Goal: Task Accomplishment & Management: Manage account settings

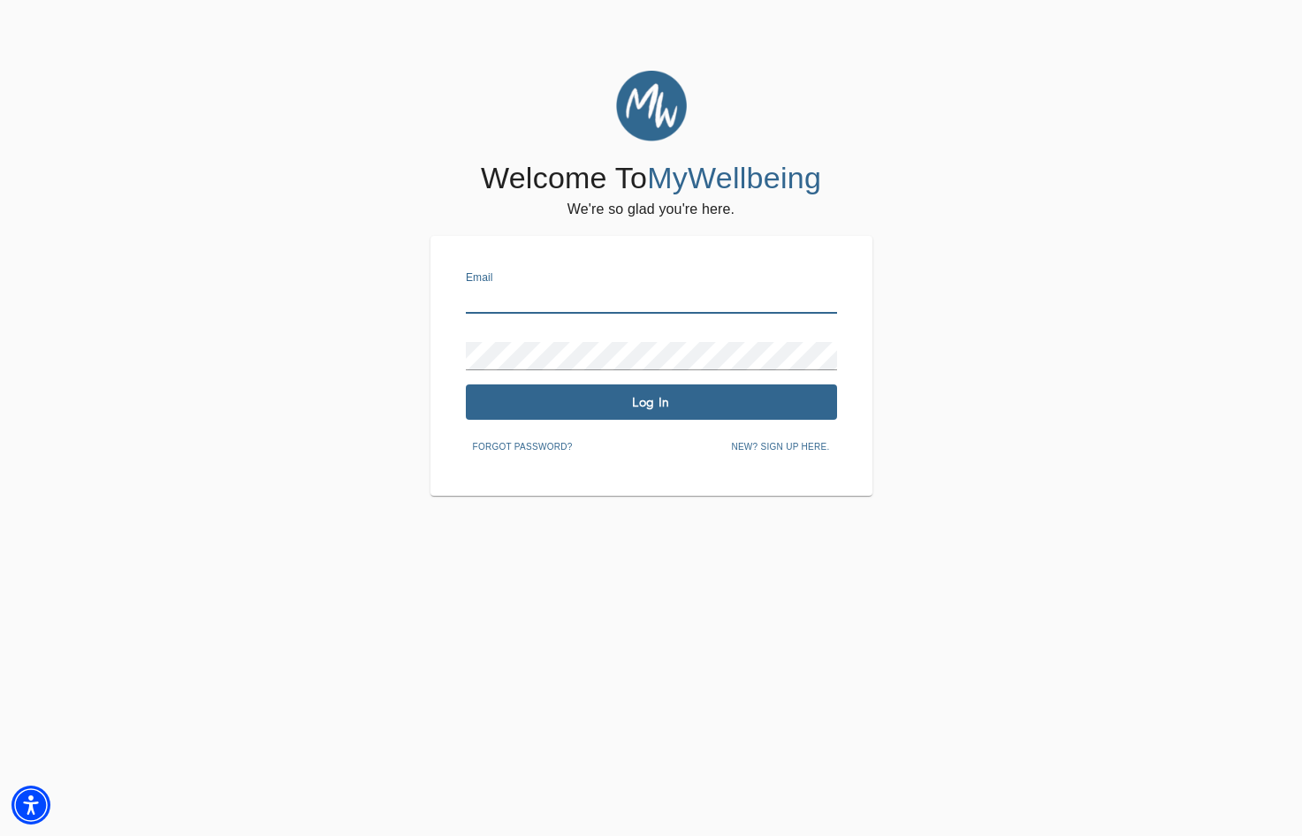
type input "[EMAIL_ADDRESS][PERSON_NAME][DOMAIN_NAME]"
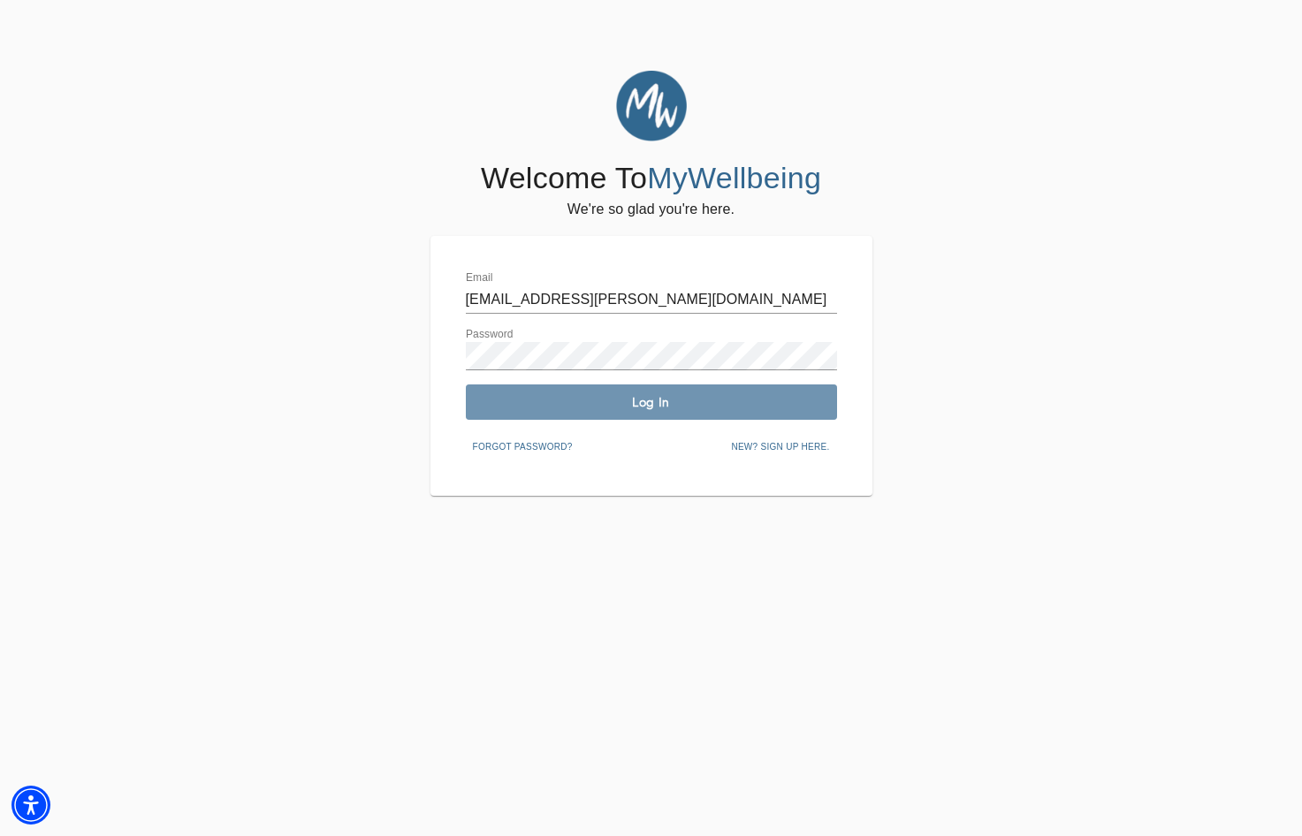
click at [549, 408] on span "Log In" at bounding box center [651, 402] width 357 height 17
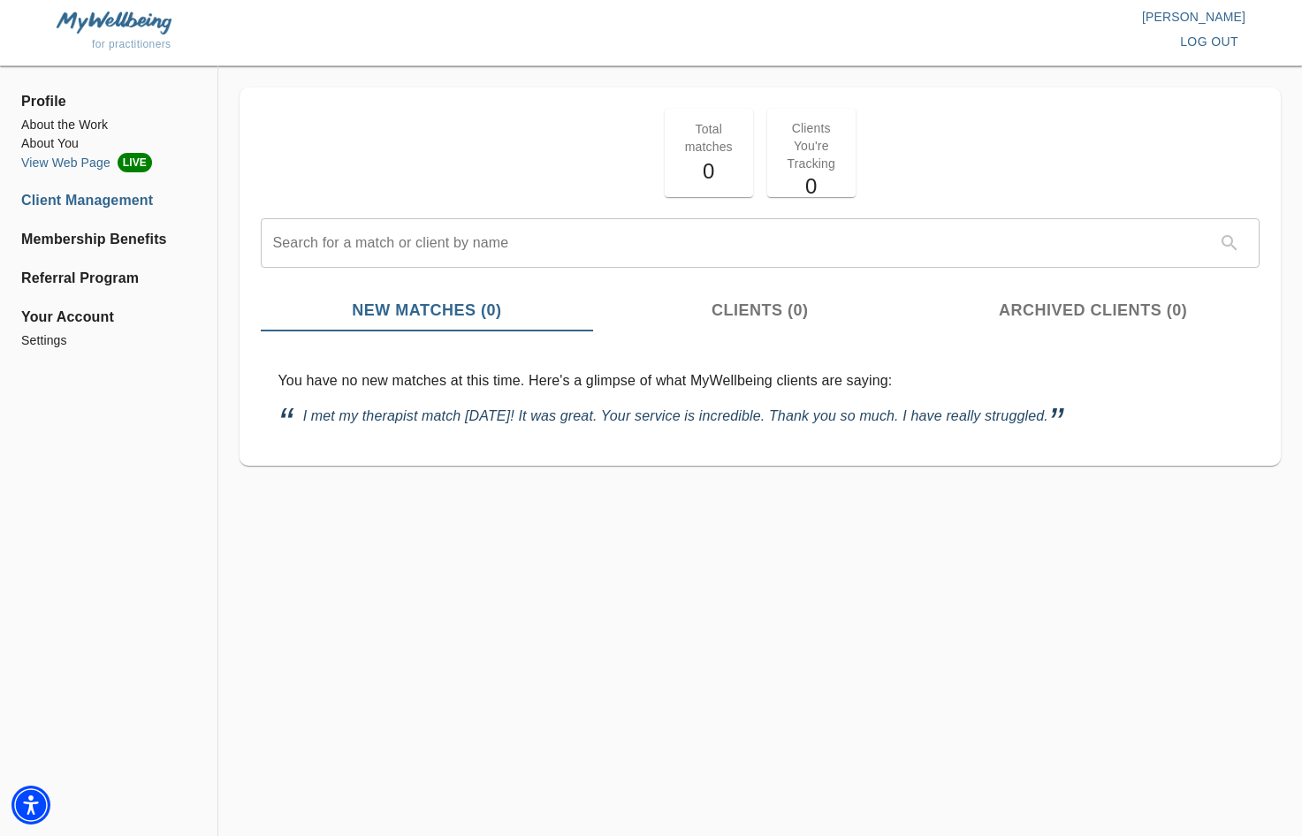
click at [72, 170] on li "View Web Page LIVE" at bounding box center [108, 162] width 175 height 19
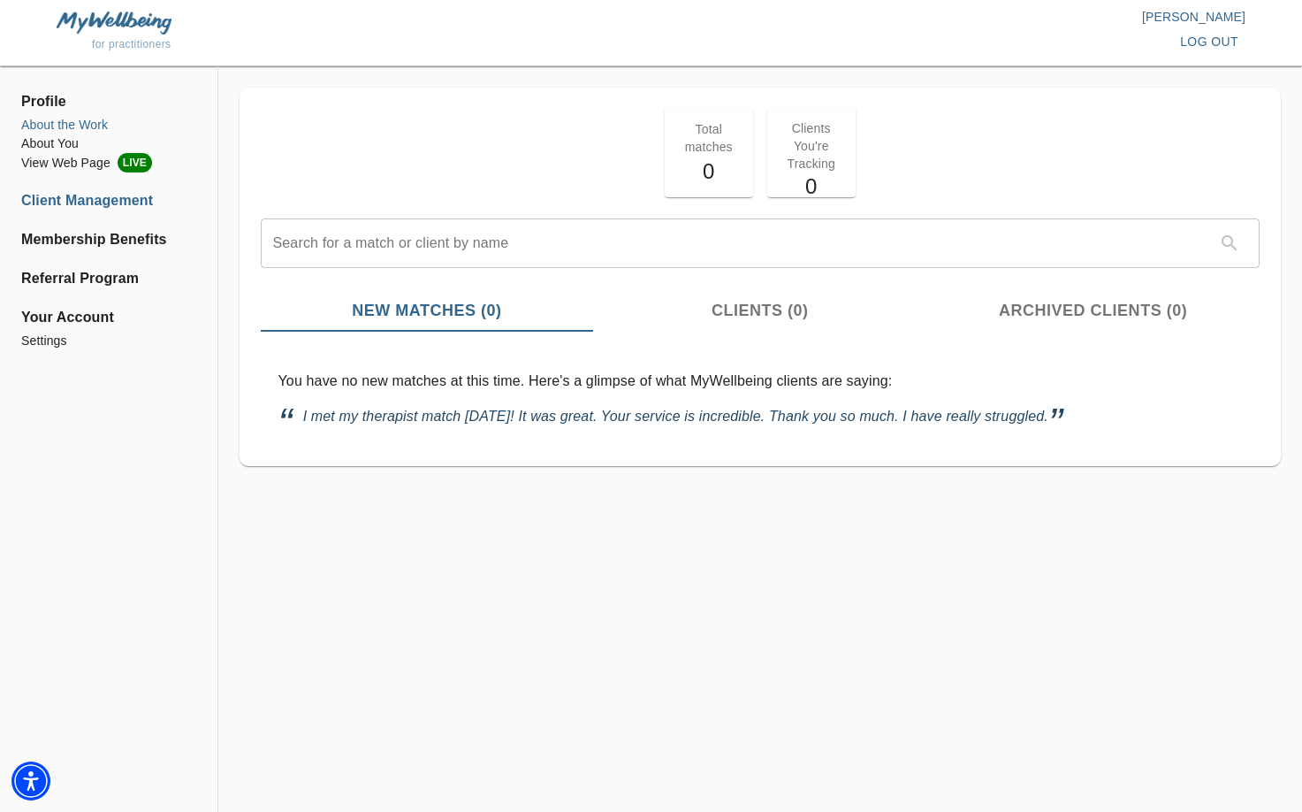
click at [56, 126] on li "About the Work" at bounding box center [108, 125] width 175 height 19
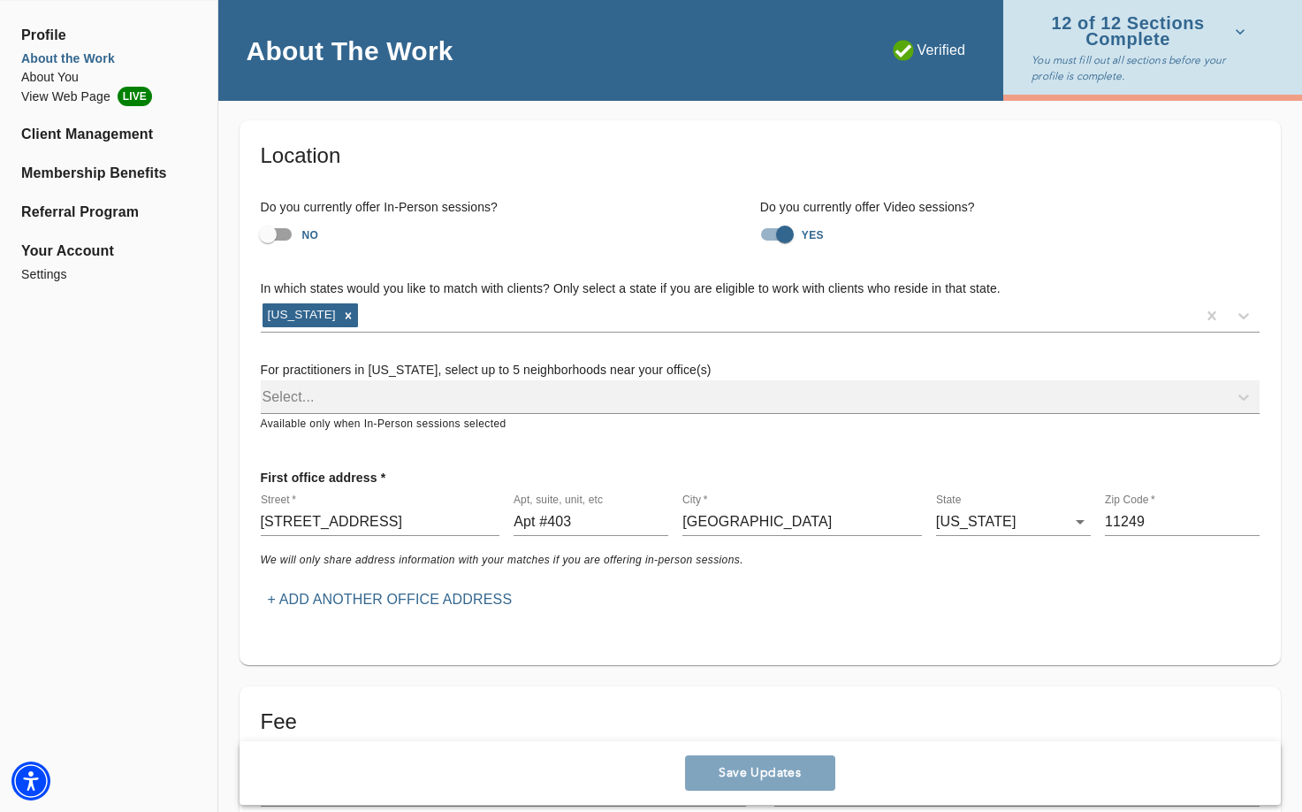
scroll to position [73, 0]
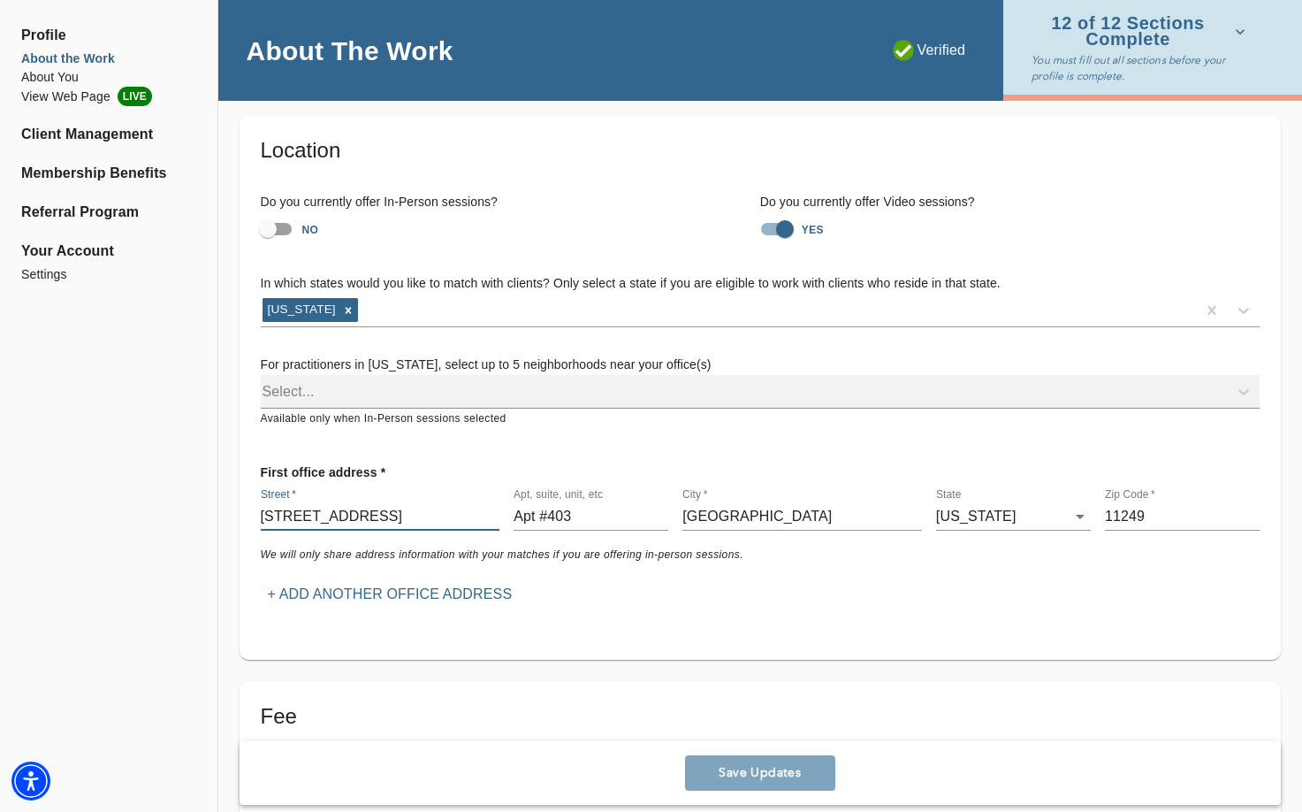
click at [377, 505] on input "[STREET_ADDRESS]" at bounding box center [381, 516] width 240 height 28
paste input "[STREET_ADDRESS][US_STATE]"
type input "[STREET_ADDRESS]"
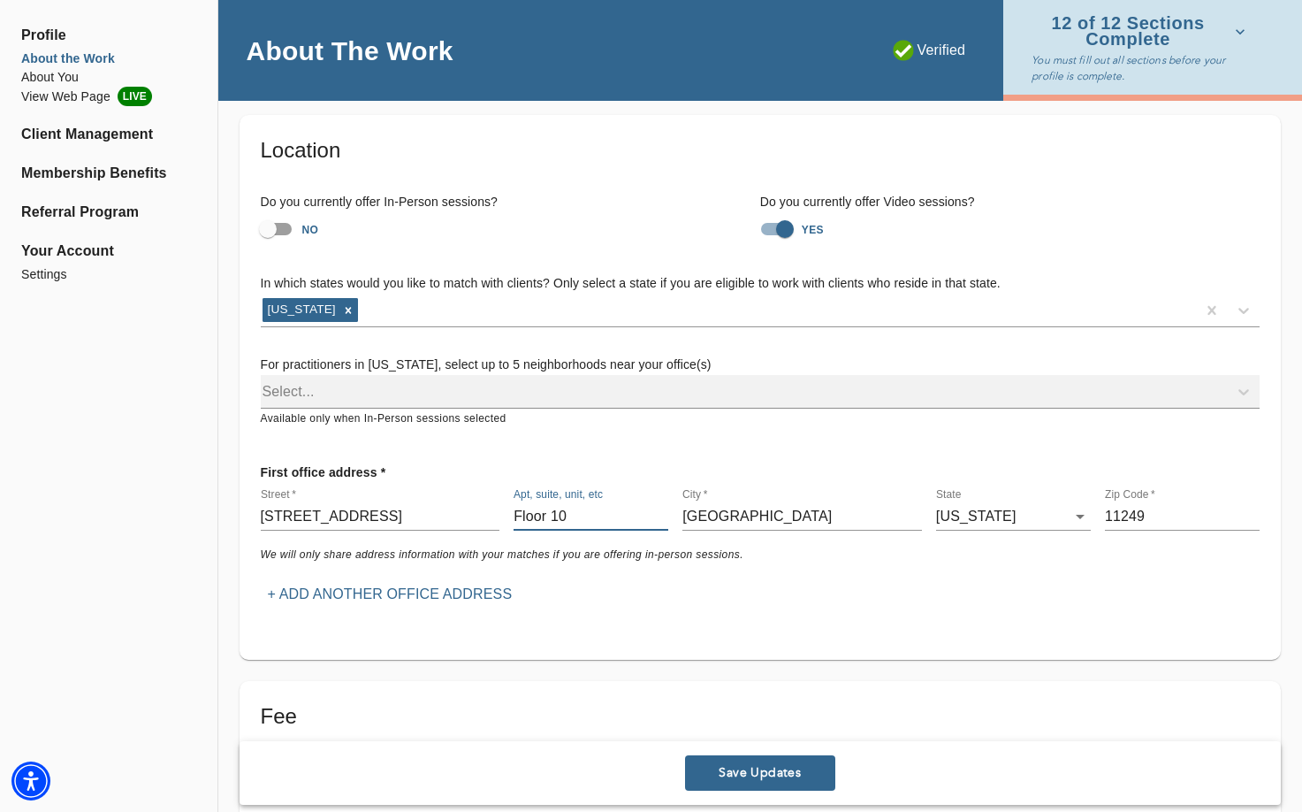
type input "Floor 10"
type input "[US_STATE]"
click at [1171, 509] on input "11249" at bounding box center [1182, 516] width 155 height 28
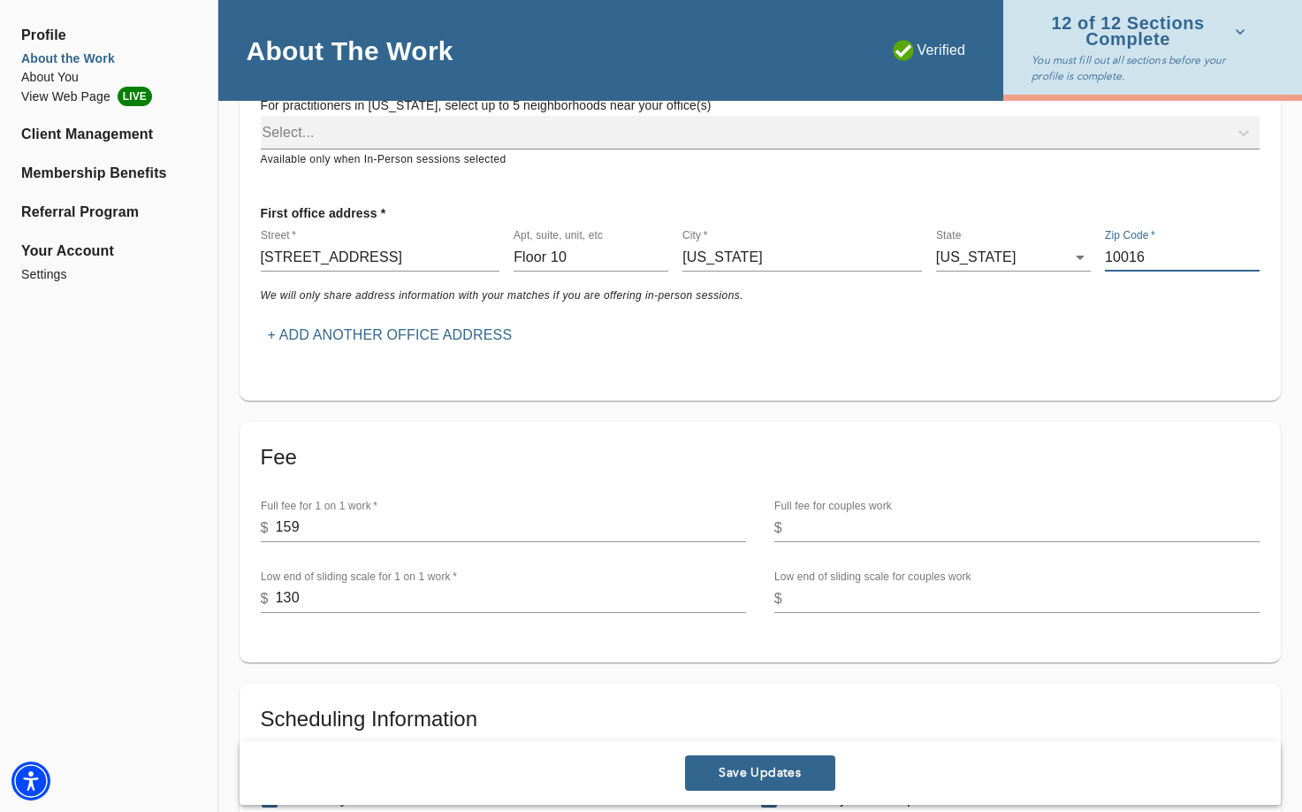
scroll to position [334, 0]
type input "10016"
click at [736, 761] on button "Save Updates" at bounding box center [760, 772] width 150 height 35
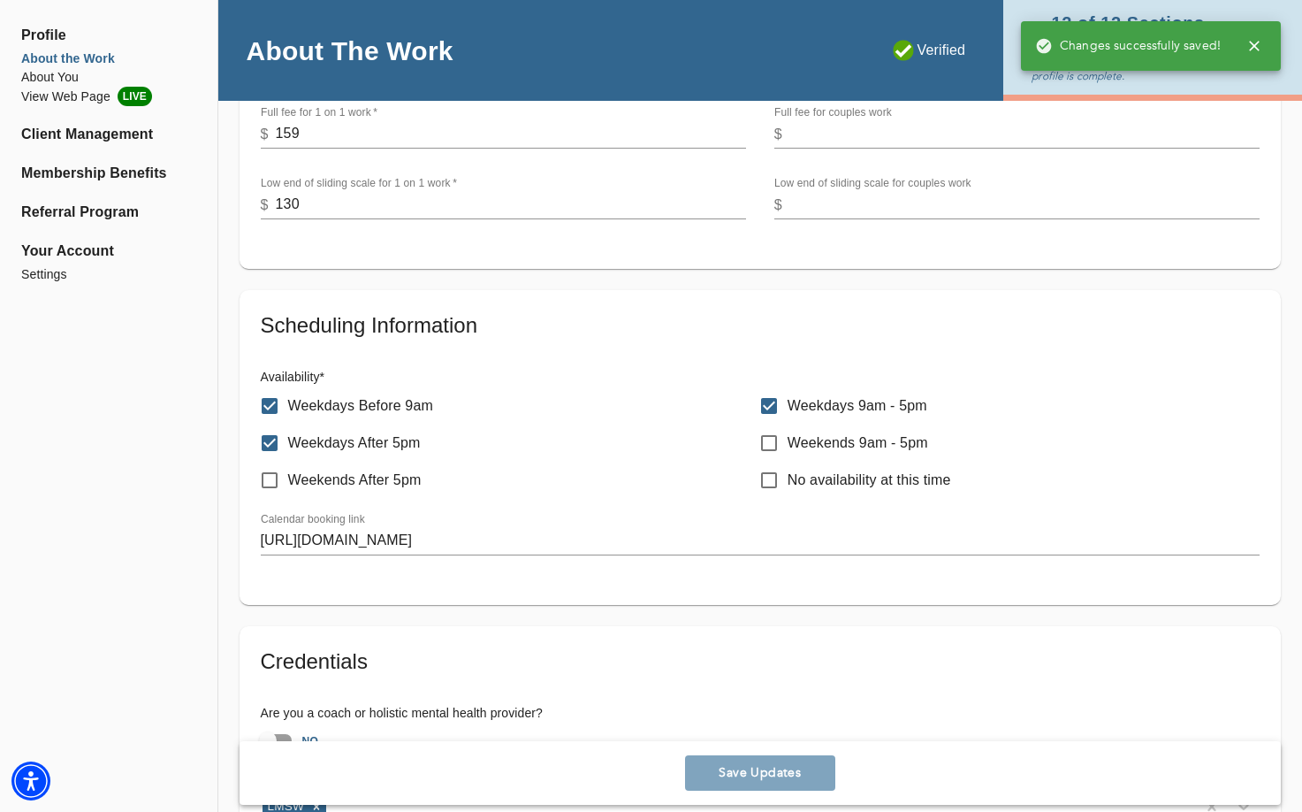
scroll to position [728, 0]
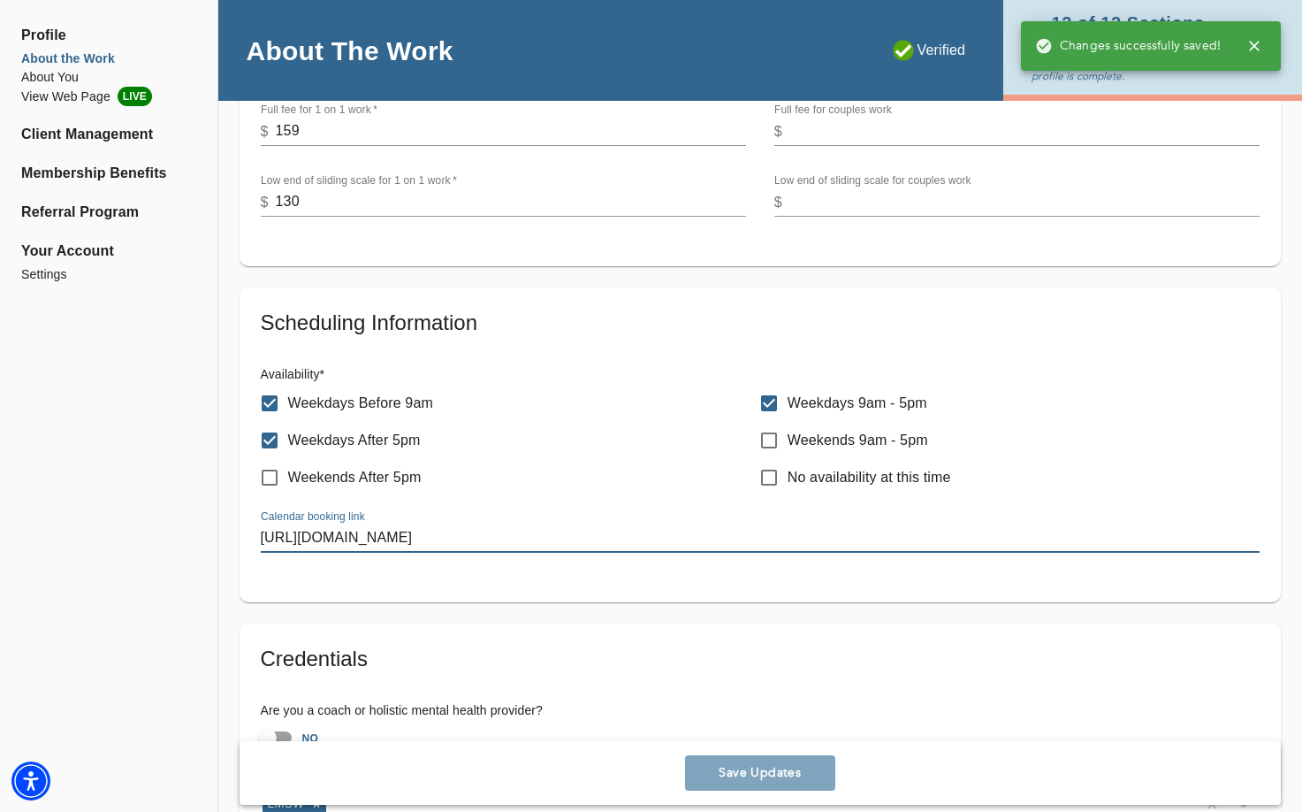
drag, startPoint x: 499, startPoint y: 532, endPoint x: 233, endPoint y: 531, distance: 267.0
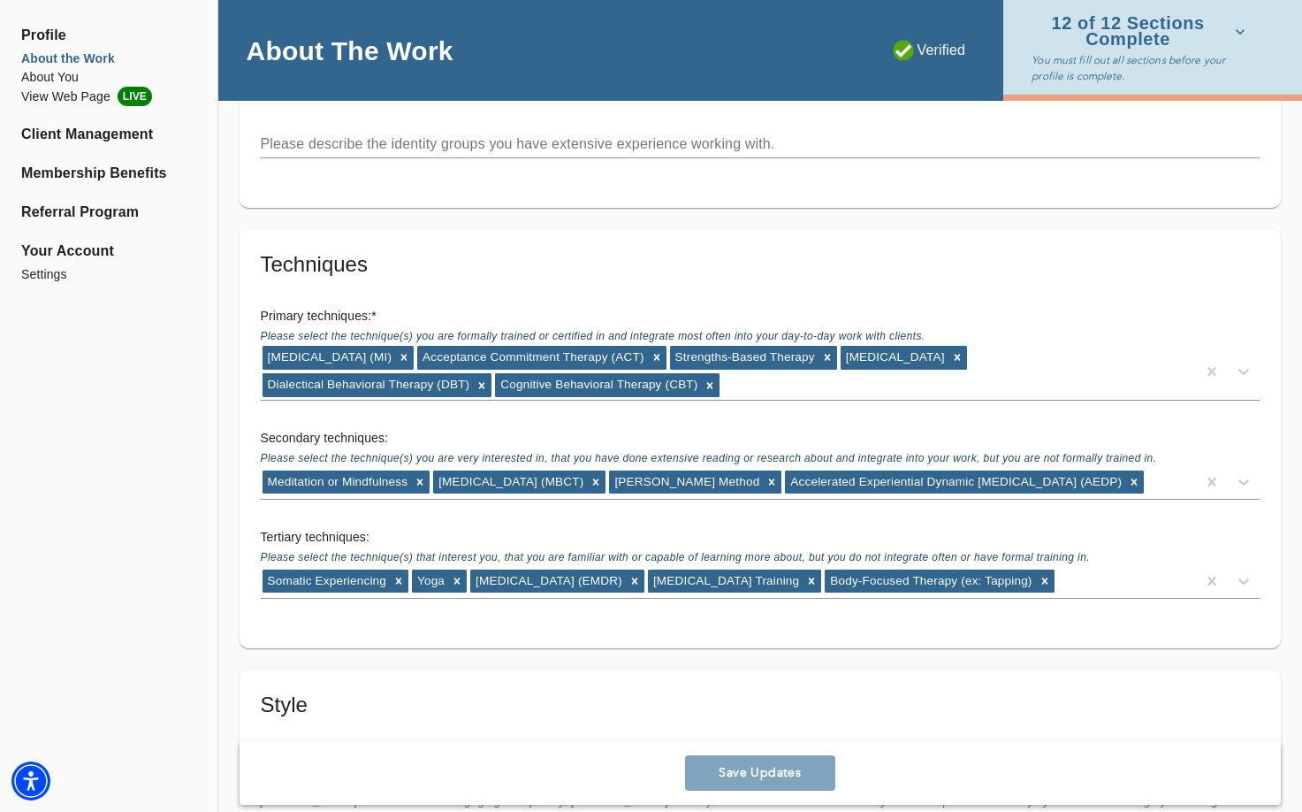
scroll to position [3791, 0]
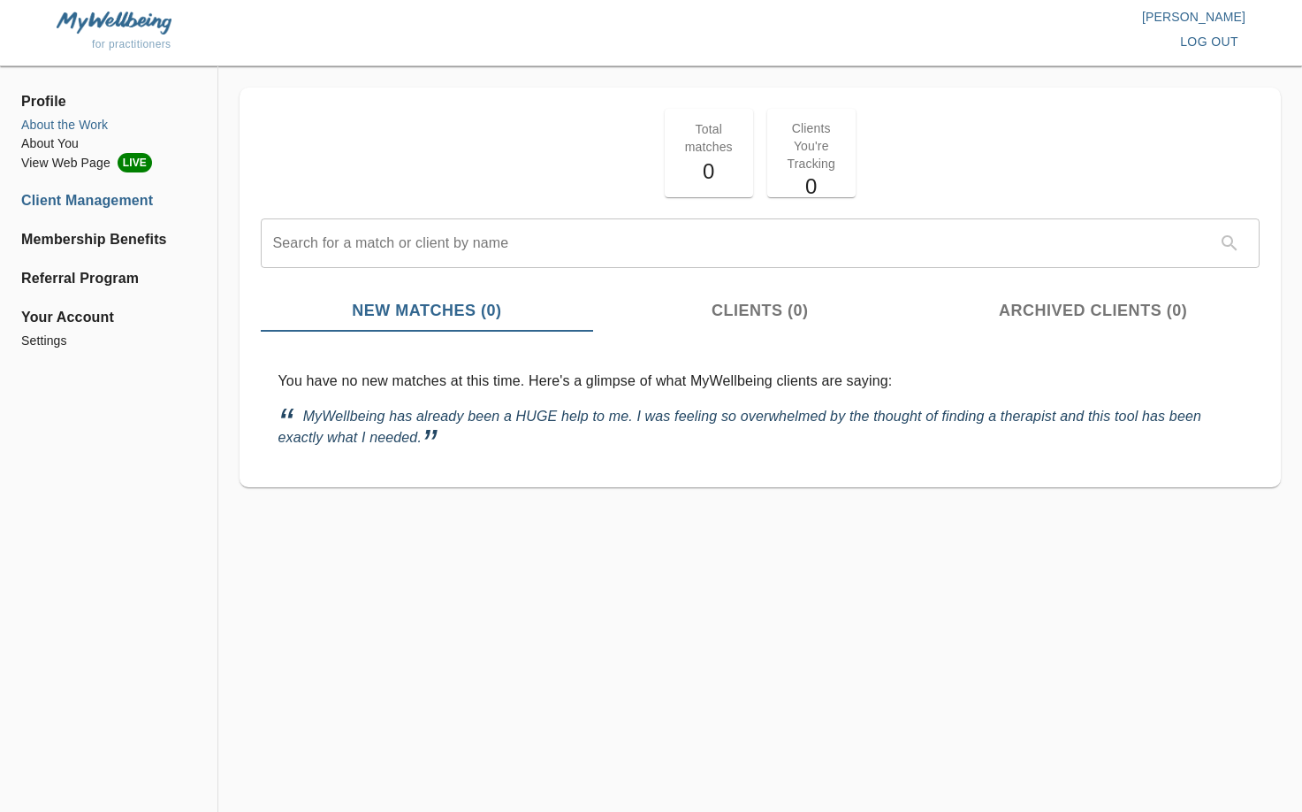
click at [49, 124] on li "About the Work" at bounding box center [108, 125] width 175 height 19
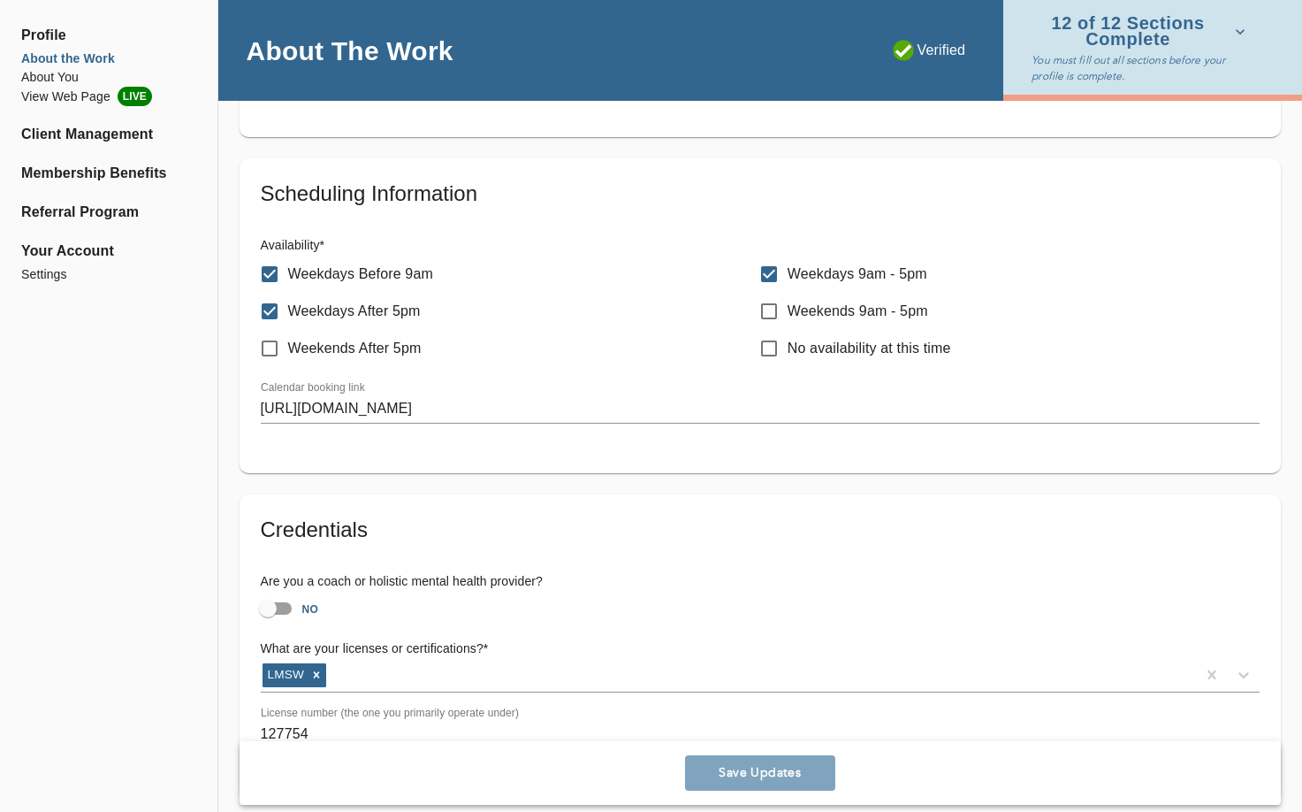
scroll to position [809, 0]
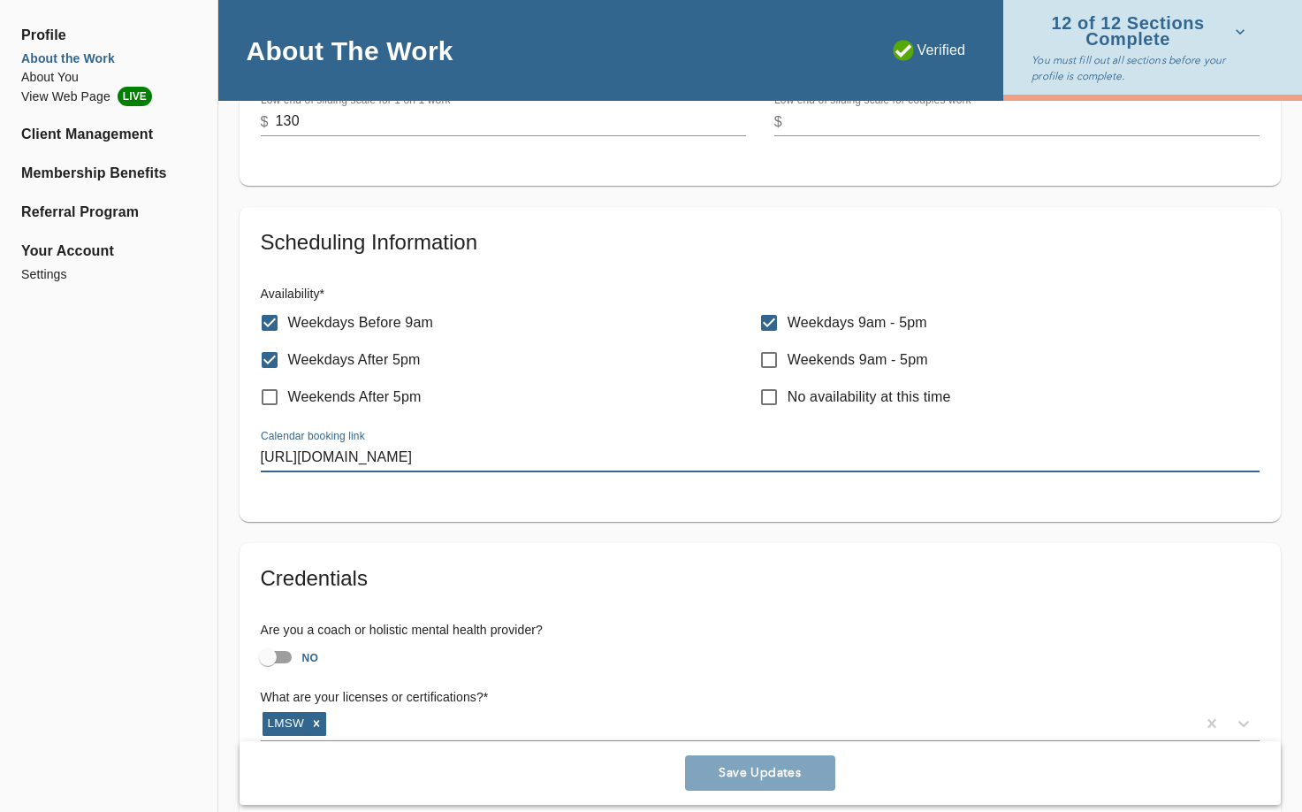
drag, startPoint x: 497, startPoint y: 451, endPoint x: 96, endPoint y: 451, distance: 400.5
paste input "ar.google.com/calendar/u/0/appointments/schedules/AcZssZ12J1-pQS4QTW-4Z2VLUgLBX…"
type input "https://calendar.google.com/calendar/u/0/appointments/schedules/AcZssZ12J1-pQS4…"
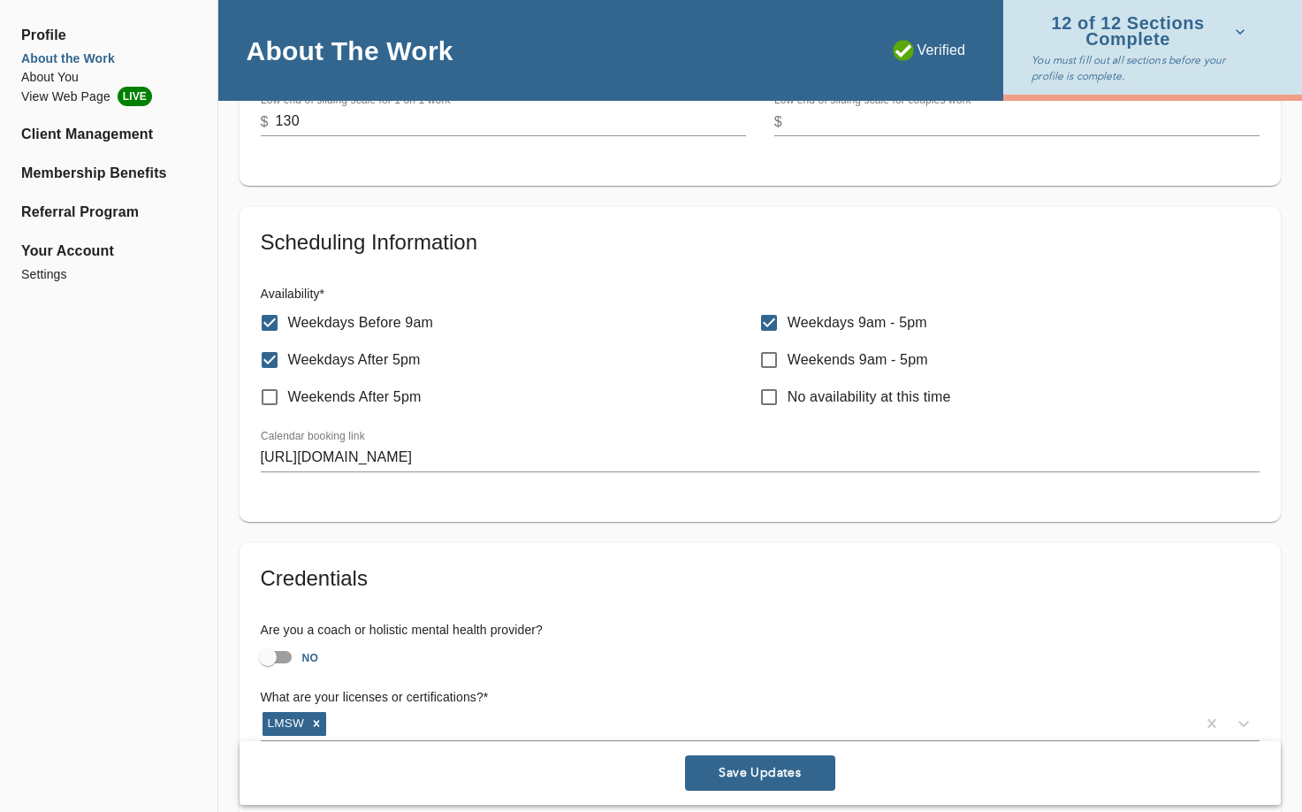
click at [697, 548] on div "Credentials Are you a coach or holistic mental health provider? NO What are you…" at bounding box center [761, 695] width 1042 height 304
click at [735, 774] on span "Save Updates" at bounding box center [760, 773] width 136 height 17
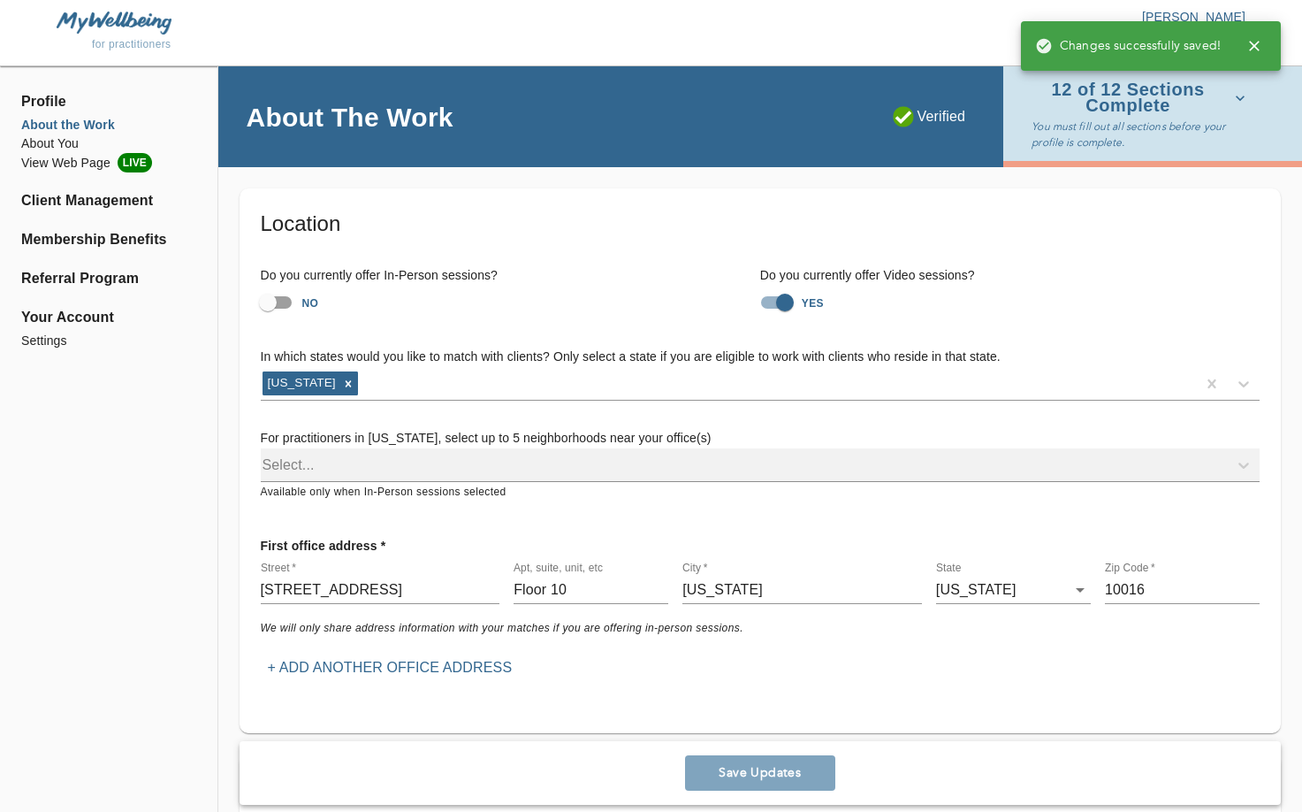
scroll to position [0, 0]
